Goal: Find specific page/section: Find specific page/section

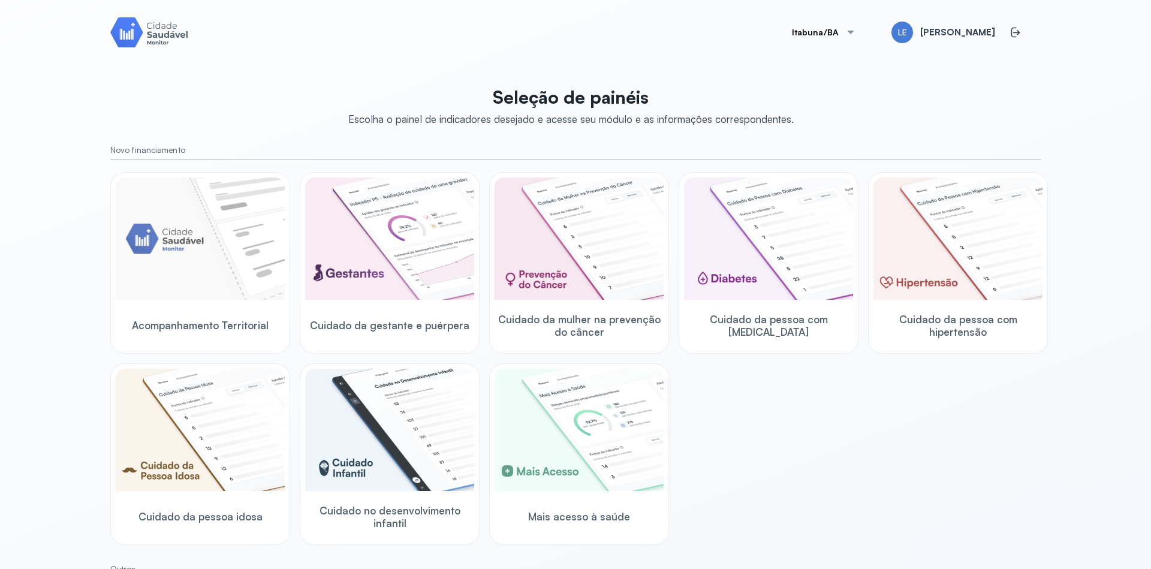
click at [856, 31] on div at bounding box center [851, 33] width 10 height 10
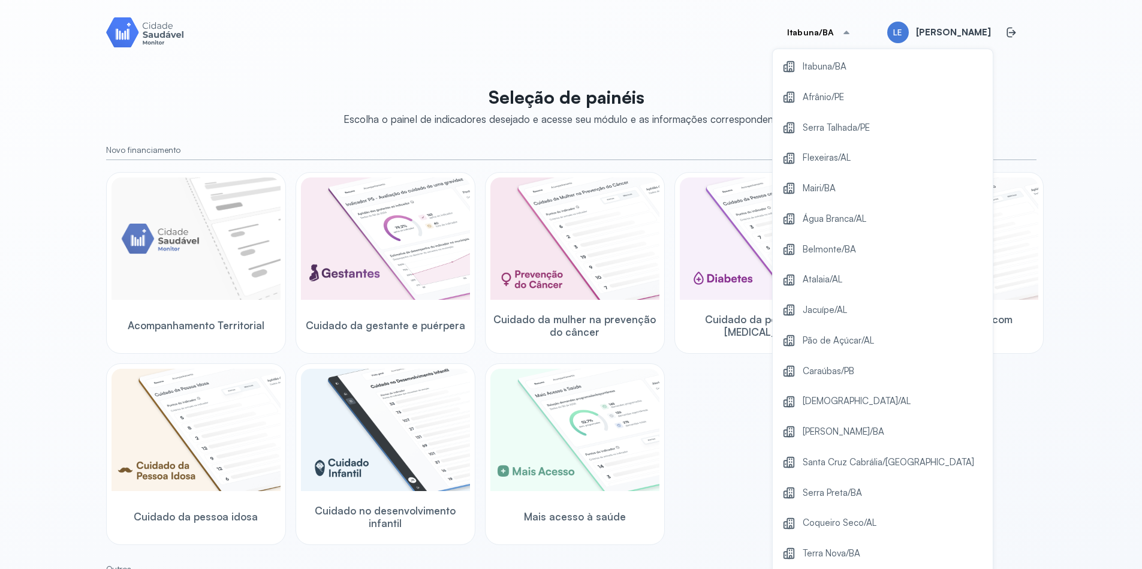
click at [1034, 79] on div "Itabuna/BA Itabuna/BA Afrânio/PE Serra Talhada/[GEOGRAPHIC_DATA] Flexeiras/[GEO…" at bounding box center [571, 299] width 959 height 598
click at [707, 411] on div "Acompanhamento Territorial Cuidado da gestante e puérpera Cuidado da mulher na …" at bounding box center [571, 358] width 930 height 373
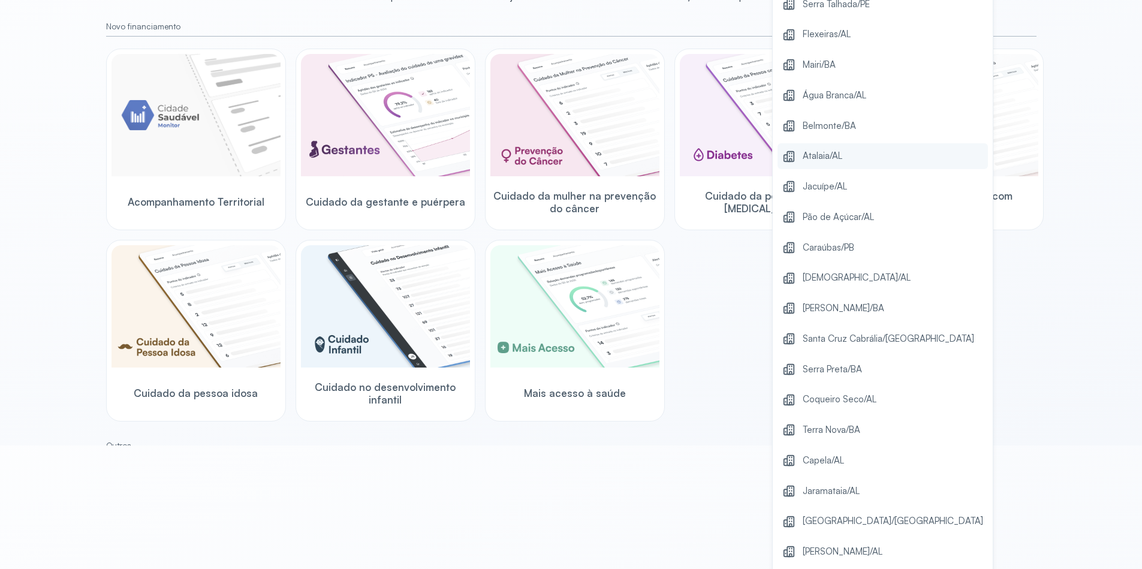
scroll to position [30, 0]
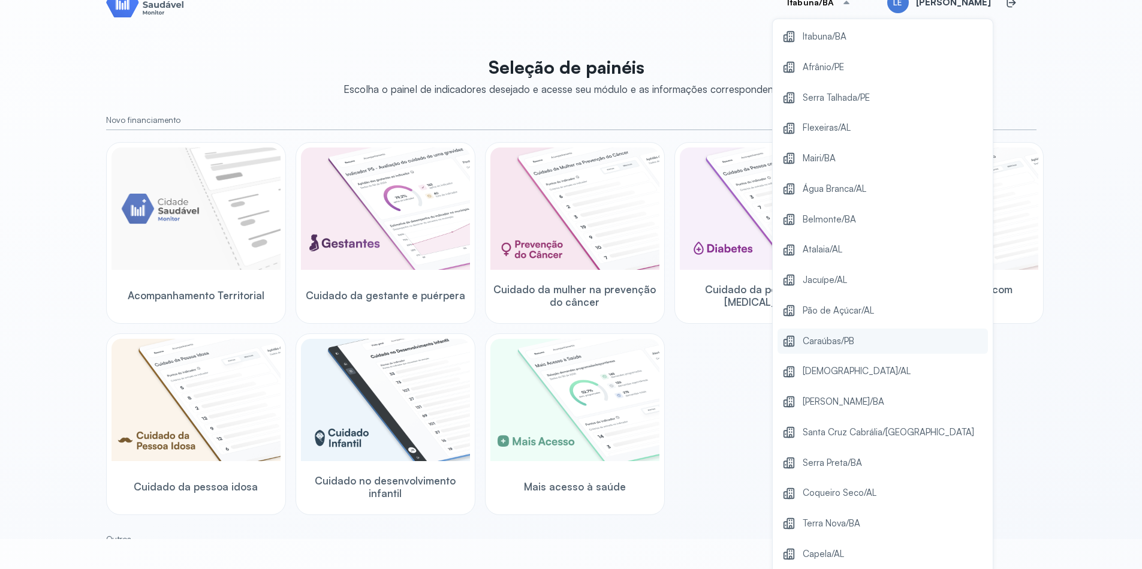
click at [865, 350] on div "Caraúbas/PB" at bounding box center [883, 342] width 210 height 26
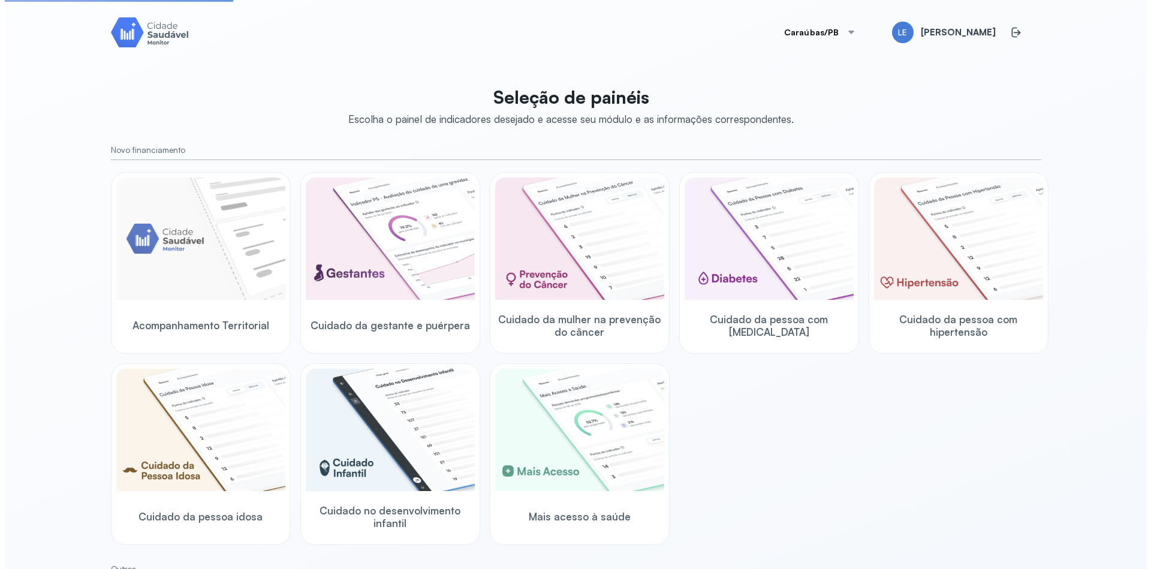
scroll to position [0, 0]
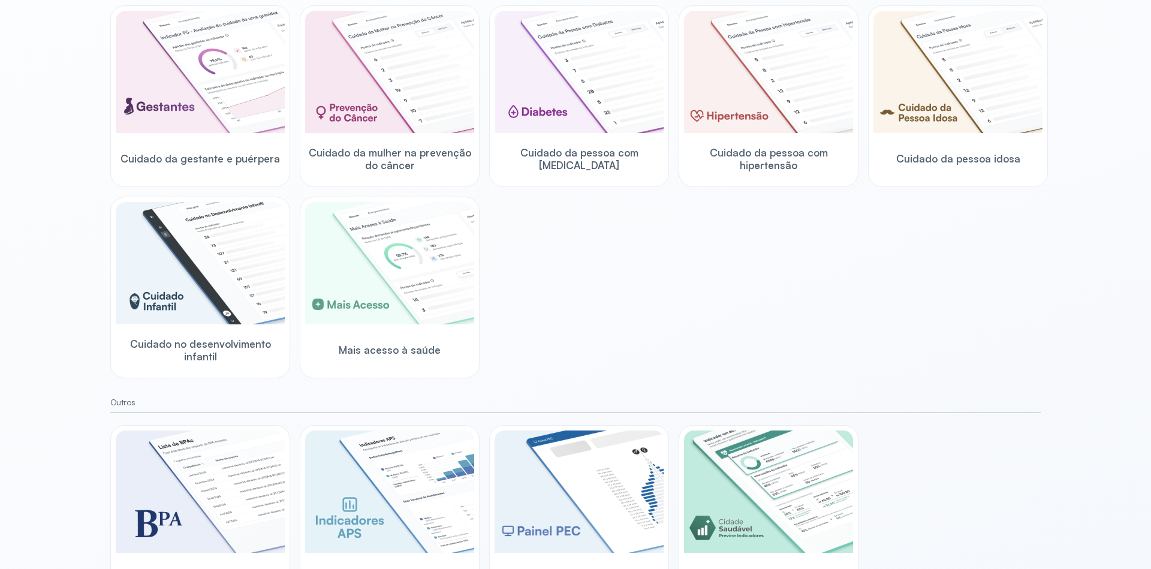
scroll to position [228, 0]
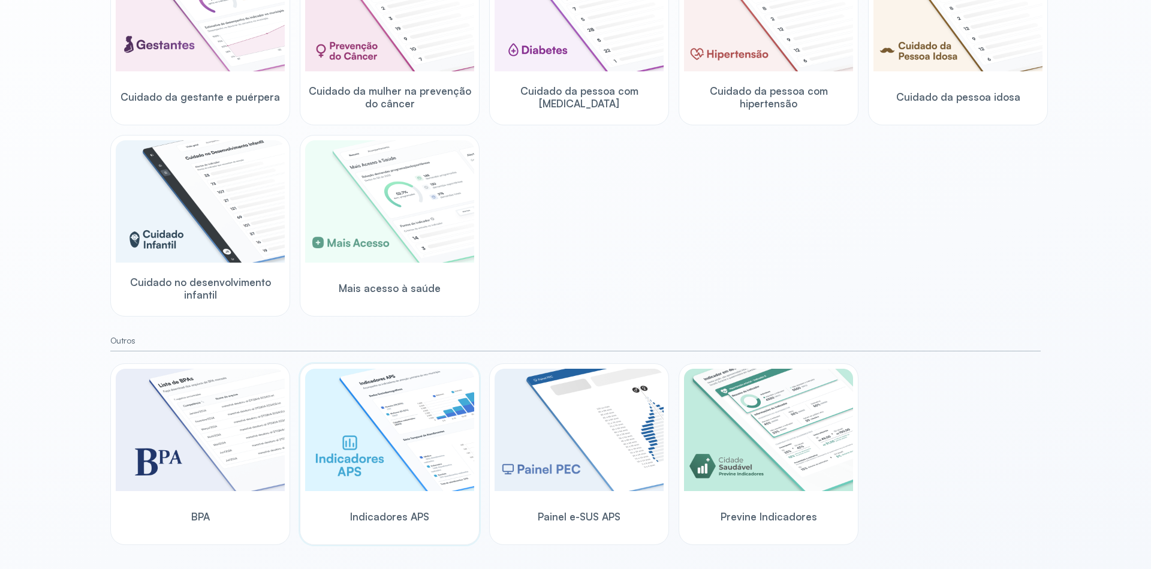
click at [407, 426] on img at bounding box center [389, 430] width 169 height 122
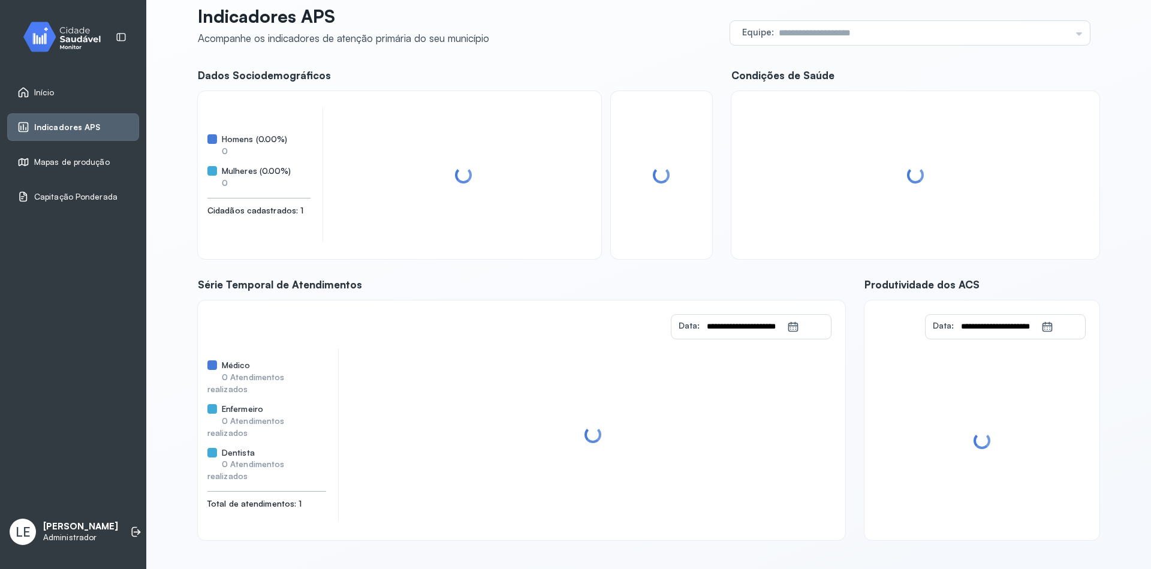
scroll to position [31, 0]
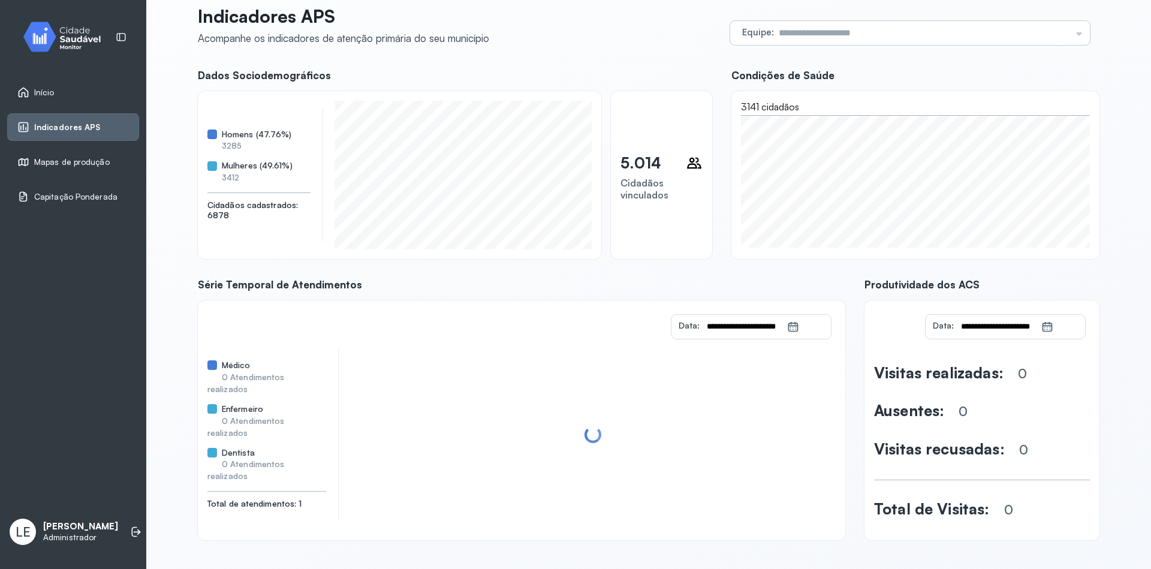
click at [1061, 30] on input "text" at bounding box center [922, 33] width 297 height 24
type input "**********"
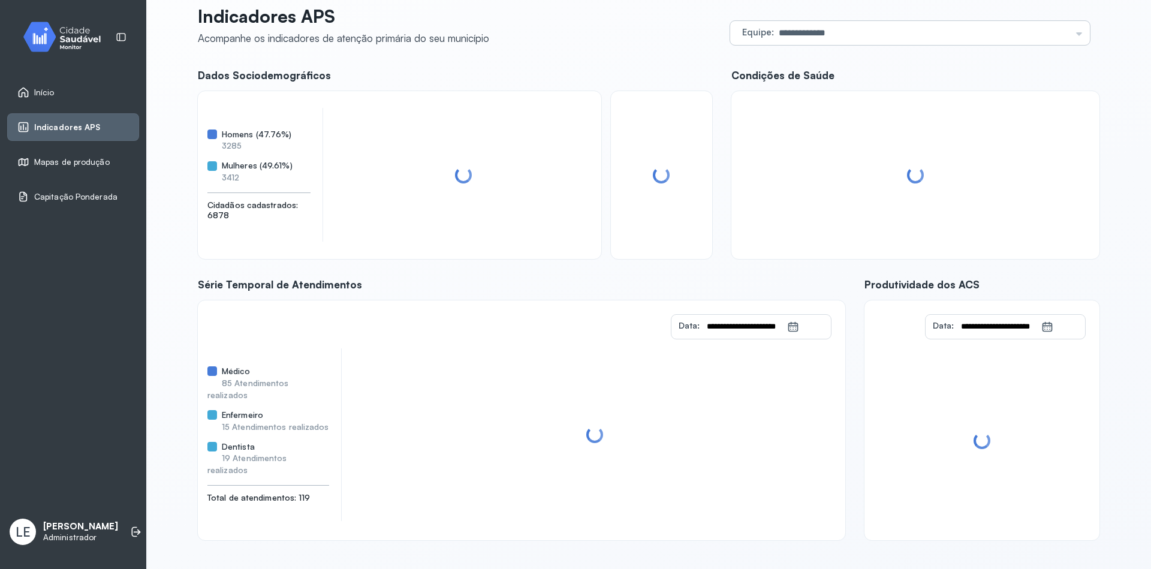
click at [828, 83] on div "**********" at bounding box center [649, 272] width 902 height 535
